Goal: Task Accomplishment & Management: Use online tool/utility

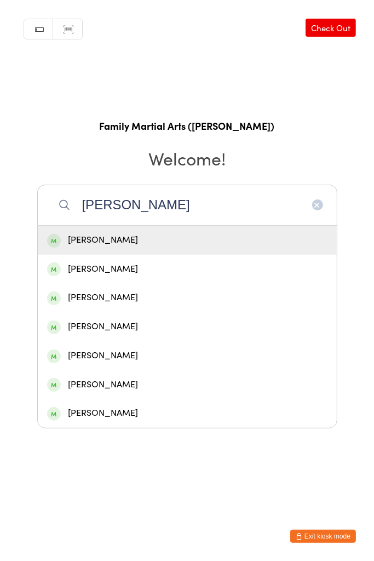
type input "[PERSON_NAME]"
click at [133, 301] on div "[PERSON_NAME]" at bounding box center [187, 297] width 280 height 15
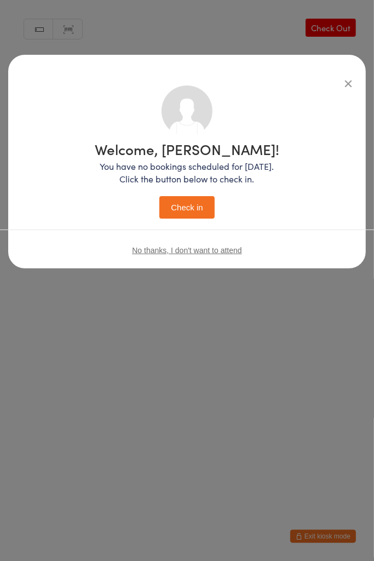
click at [186, 215] on button "Check in" at bounding box center [186, 207] width 55 height 22
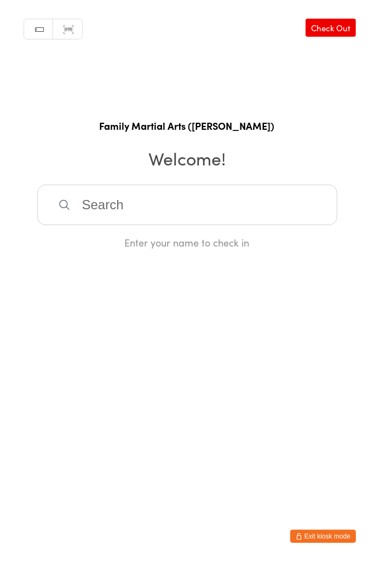
click at [141, 200] on input "search" at bounding box center [187, 205] width 300 height 41
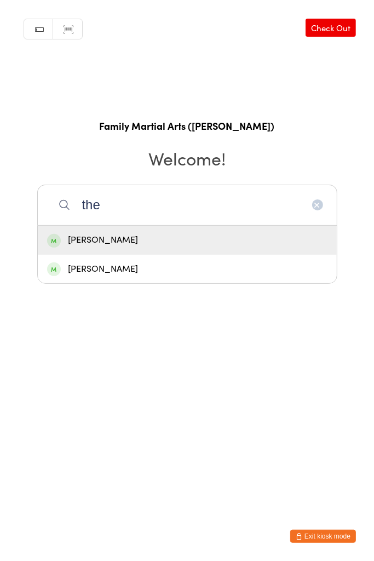
type input "the"
click at [123, 243] on div "[PERSON_NAME]" at bounding box center [187, 240] width 280 height 15
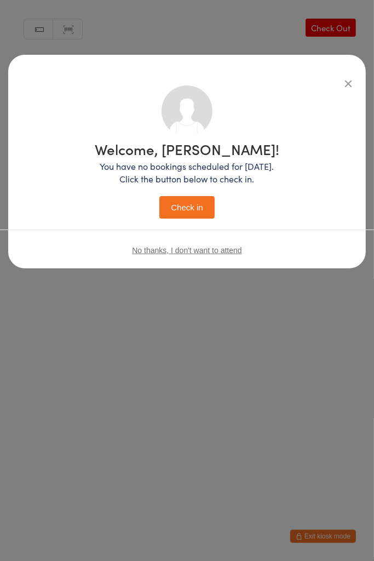
click at [203, 206] on button "Check in" at bounding box center [186, 207] width 55 height 22
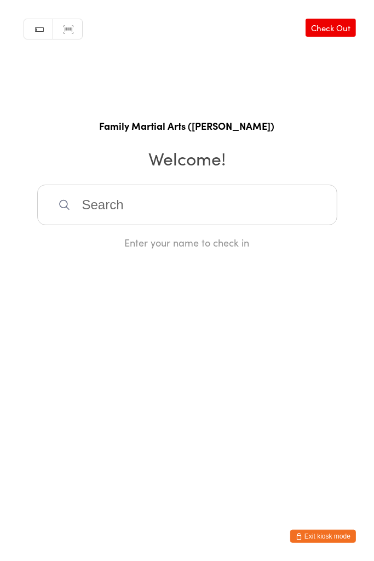
click at [139, 197] on input "search" at bounding box center [187, 205] width 300 height 41
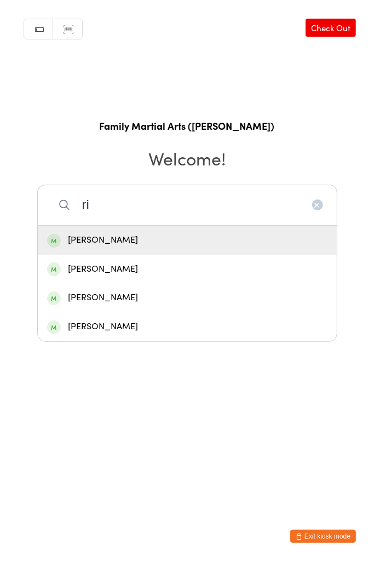
type input "ri"
click at [134, 331] on div "[PERSON_NAME]" at bounding box center [187, 326] width 280 height 15
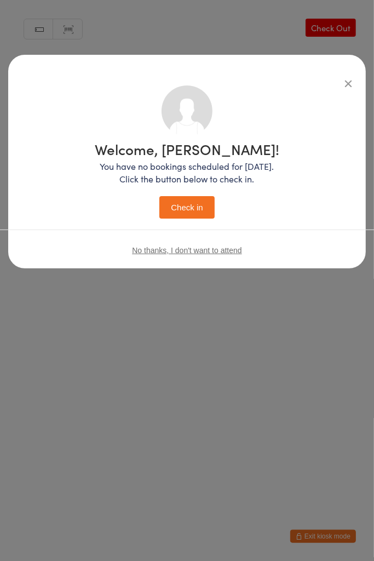
click at [192, 209] on button "Check in" at bounding box center [186, 207] width 55 height 22
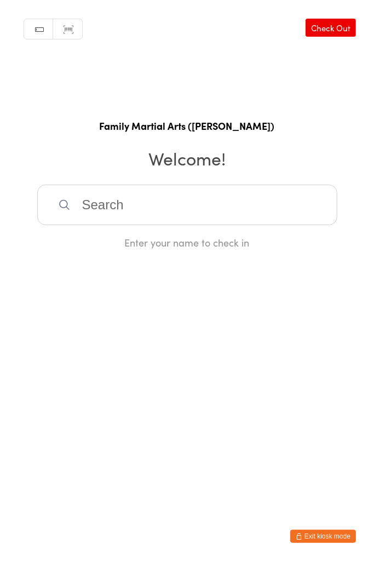
click at [146, 206] on input "search" at bounding box center [187, 205] width 300 height 41
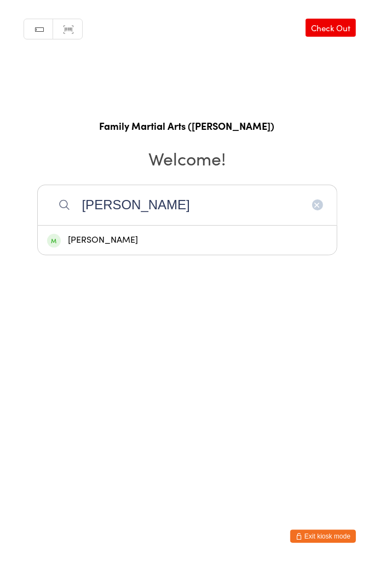
type input "[PERSON_NAME]"
click at [106, 246] on div "[PERSON_NAME]" at bounding box center [187, 240] width 280 height 15
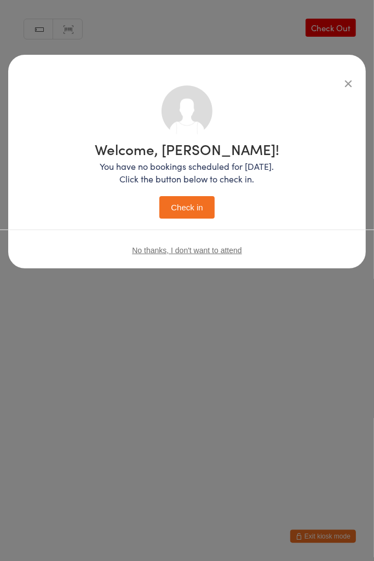
click at [196, 212] on button "Check in" at bounding box center [186, 207] width 55 height 22
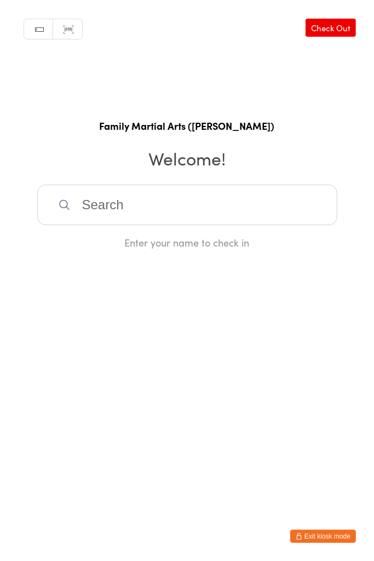
click at [248, 206] on input "search" at bounding box center [187, 205] width 300 height 41
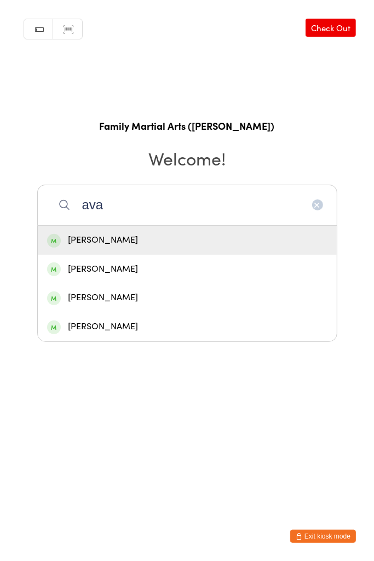
type input "ava"
click at [143, 276] on div "[PERSON_NAME]" at bounding box center [187, 269] width 280 height 15
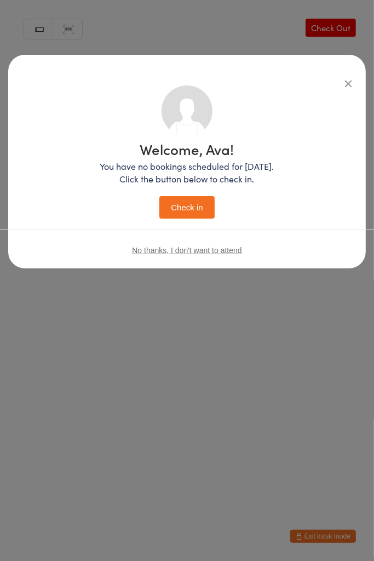
click at [199, 211] on button "Check in" at bounding box center [186, 207] width 55 height 22
